Goal: Information Seeking & Learning: Learn about a topic

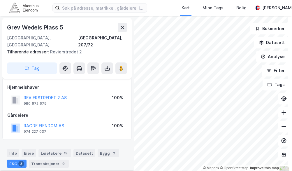
scroll to position [254, 0]
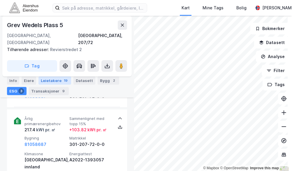
click at [45, 80] on div "Leietakere 19" at bounding box center [54, 80] width 33 height 8
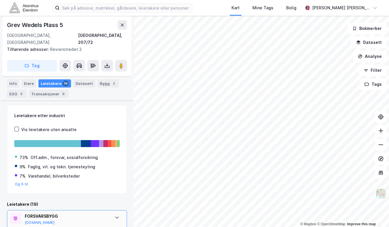
scroll to position [108, 0]
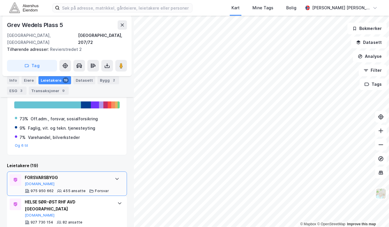
click at [71, 170] on div "FORSVARSBYGG" at bounding box center [67, 177] width 84 height 7
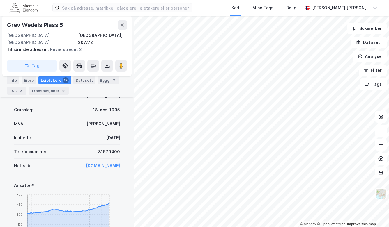
scroll to position [263, 0]
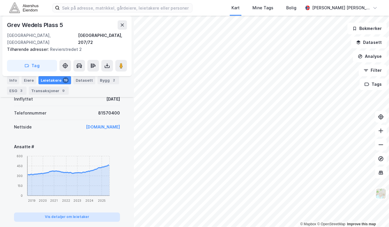
click at [85, 170] on button "Vis detaljer om leietaker" at bounding box center [67, 217] width 106 height 9
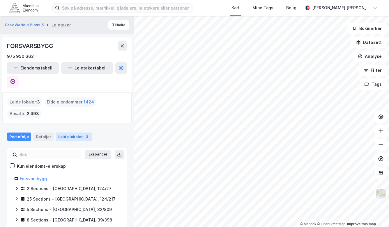
click at [66, 133] on div "Leide lokaler 3" at bounding box center [74, 137] width 36 height 8
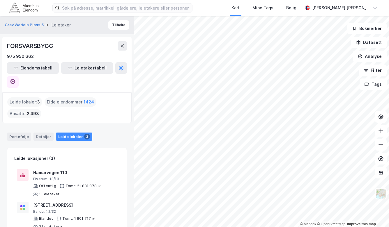
click at [28, 110] on span "2 498" at bounding box center [33, 113] width 12 height 7
drag, startPoint x: 26, startPoint y: 98, endPoint x: 45, endPoint y: 98, distance: 18.6
click at [45, 98] on div "Leide lokaler : 3 [PERSON_NAME] eiendommer : 1424 Ansatte : 2 498" at bounding box center [66, 108] width 119 height 21
click at [43, 100] on div "Leide lokaler : 3 [PERSON_NAME] eiendommer : 1424 Ansatte : 2 498" at bounding box center [66, 108] width 119 height 21
click at [13, 133] on div "Portefølje" at bounding box center [19, 137] width 24 height 8
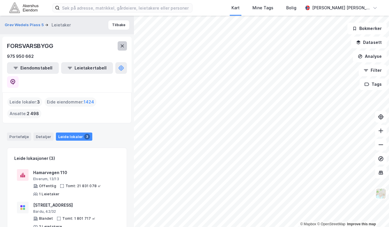
click at [121, 43] on button at bounding box center [122, 45] width 9 height 9
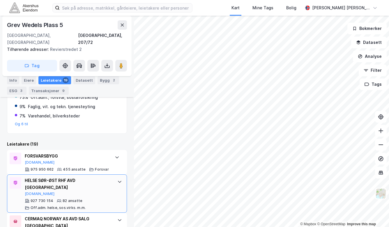
scroll to position [169, 0]
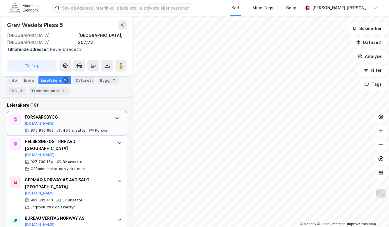
click at [115, 116] on icon at bounding box center [117, 118] width 5 height 5
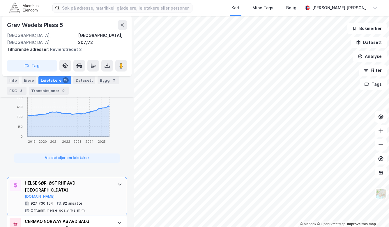
scroll to position [324, 0]
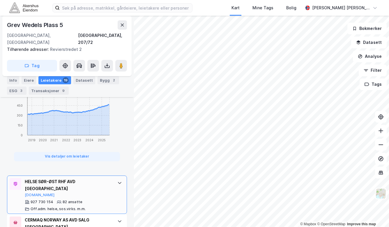
click at [117, 170] on icon at bounding box center [119, 183] width 5 height 5
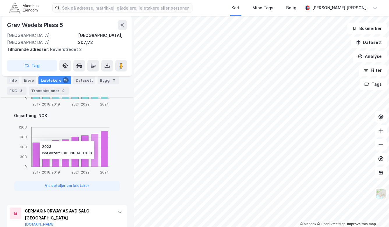
scroll to position [557, 0]
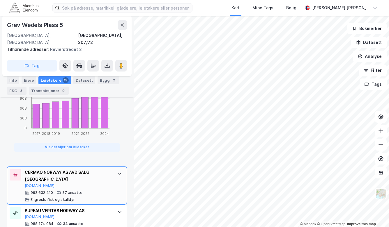
click at [117, 170] on icon at bounding box center [119, 174] width 5 height 5
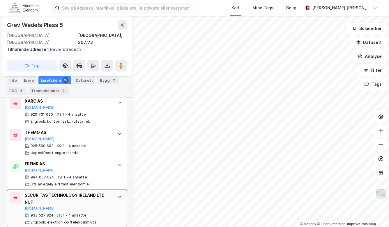
scroll to position [1002, 0]
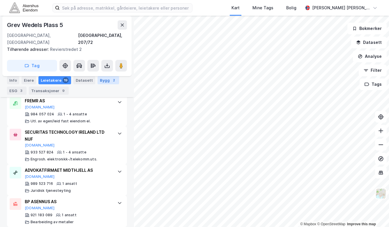
click at [100, 80] on div "Bygg 2" at bounding box center [109, 80] width 22 height 8
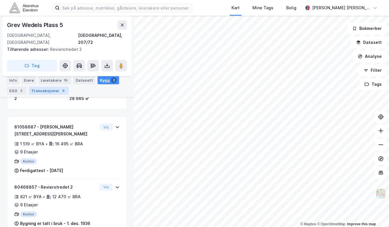
click at [50, 91] on div "Transaksjoner 9" at bounding box center [49, 91] width 40 height 8
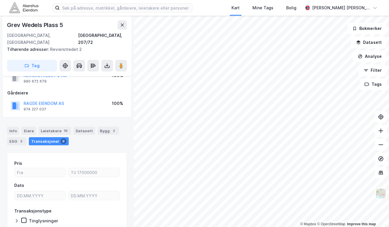
scroll to position [15, 0]
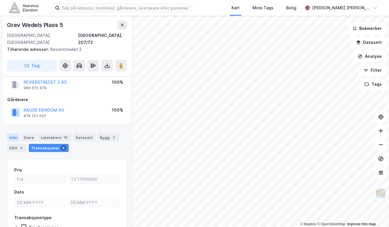
click at [14, 134] on div "Info" at bounding box center [13, 138] width 12 height 8
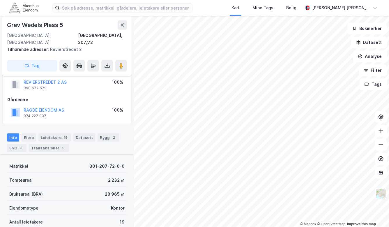
scroll to position [126, 0]
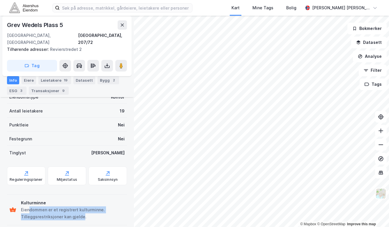
drag, startPoint x: 30, startPoint y: 205, endPoint x: 82, endPoint y: 209, distance: 52.6
click at [82, 170] on div "Eiendommen er et registrert kulturminne. Tilleggsrestriksjoner kan gjelde." at bounding box center [73, 214] width 104 height 14
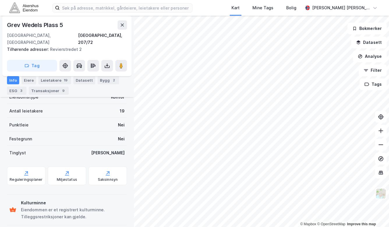
click at [90, 170] on div "Eiendommen er et registrert kulturminne. Tilleggsrestriksjoner kan gjelde." at bounding box center [73, 214] width 104 height 14
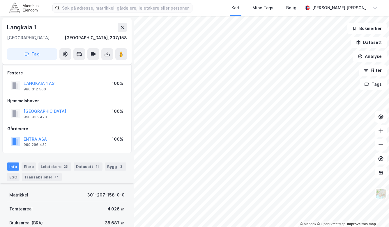
scroll to position [117, 0]
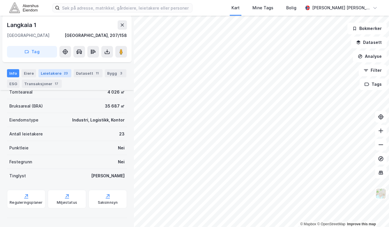
click at [49, 73] on div "Leietakere 23" at bounding box center [54, 73] width 33 height 8
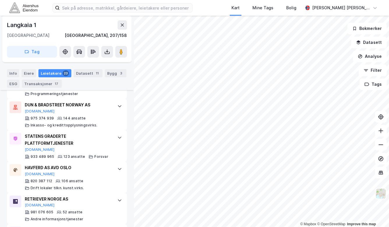
scroll to position [239, 0]
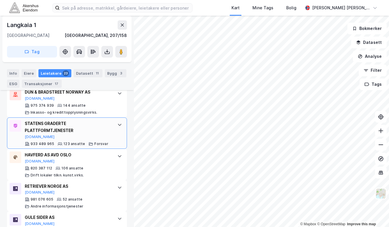
click at [117, 124] on icon at bounding box center [119, 125] width 5 height 5
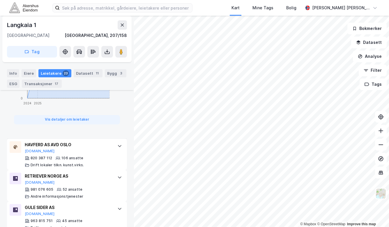
scroll to position [408, 0]
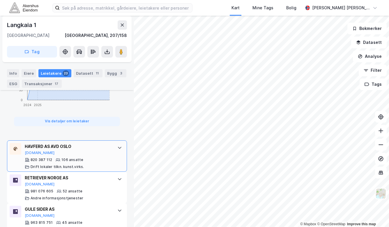
click at [117, 146] on icon at bounding box center [119, 148] width 5 height 5
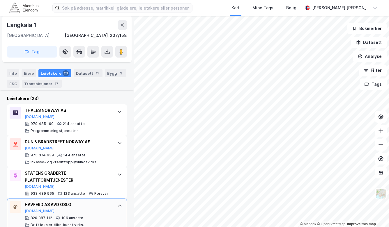
scroll to position [183, 0]
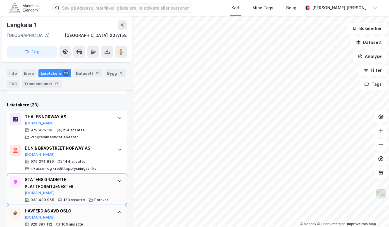
click at [117, 170] on icon at bounding box center [119, 181] width 5 height 5
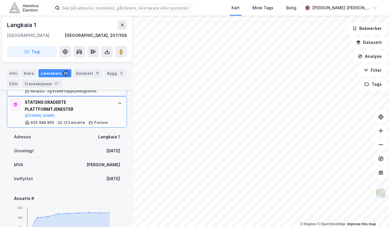
scroll to position [222, 0]
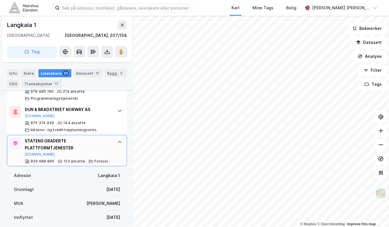
click at [117, 140] on icon at bounding box center [119, 142] width 5 height 5
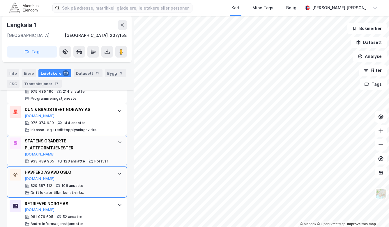
scroll to position [183, 0]
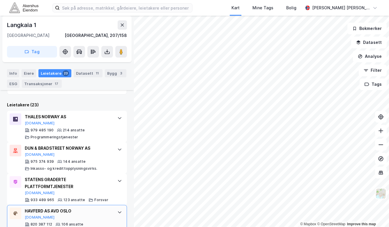
click at [117, 170] on icon at bounding box center [119, 181] width 5 height 5
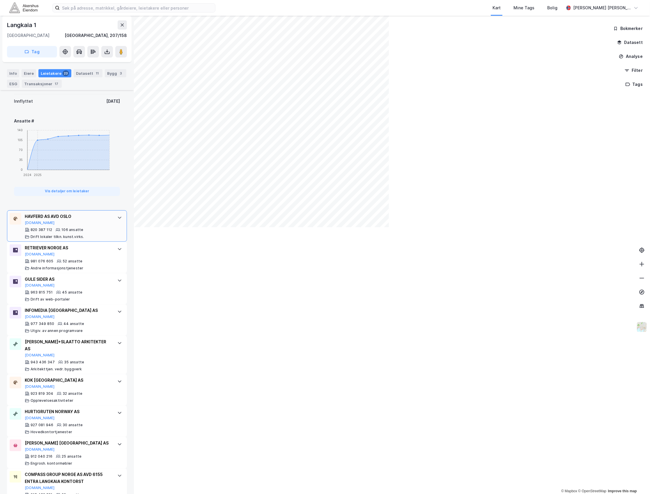
scroll to position [338, 0]
